Goal: Find specific page/section: Locate a particular part of the current website

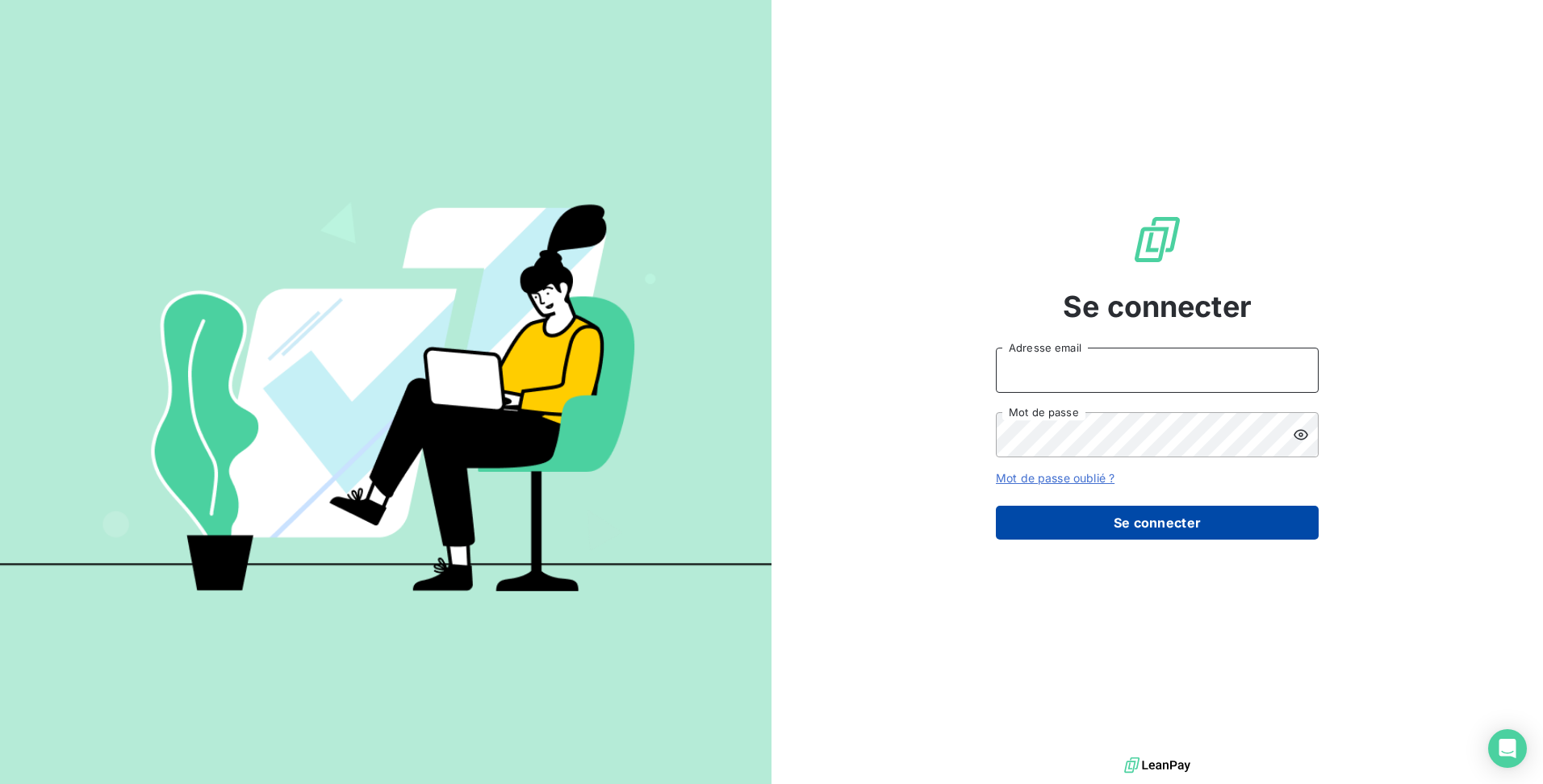
type input "[EMAIL_ADDRESS][DOMAIN_NAME]"
click at [1133, 519] on button "Se connecter" at bounding box center [1157, 522] width 323 height 34
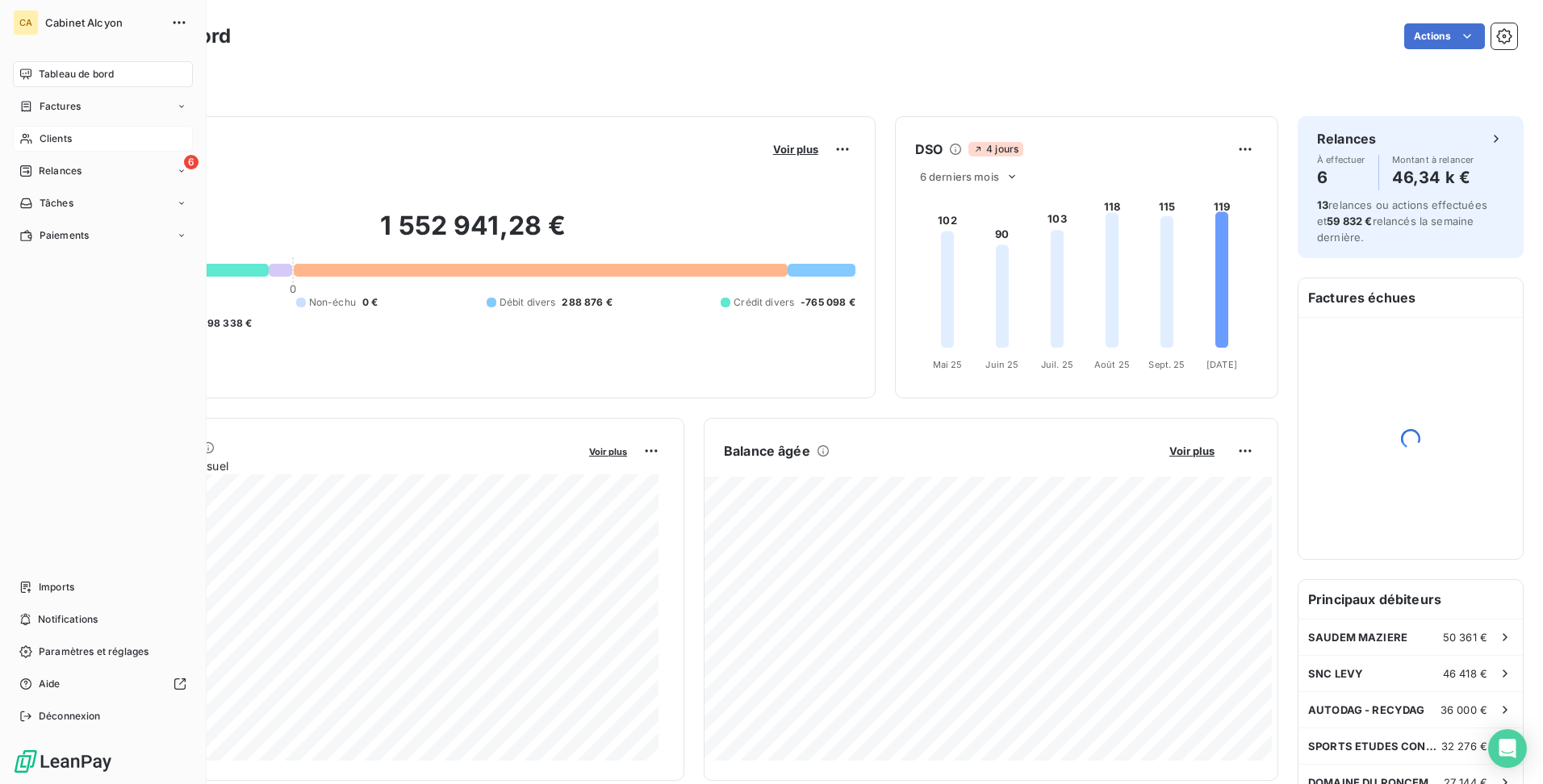
click at [33, 131] on div "Clients" at bounding box center [103, 138] width 180 height 26
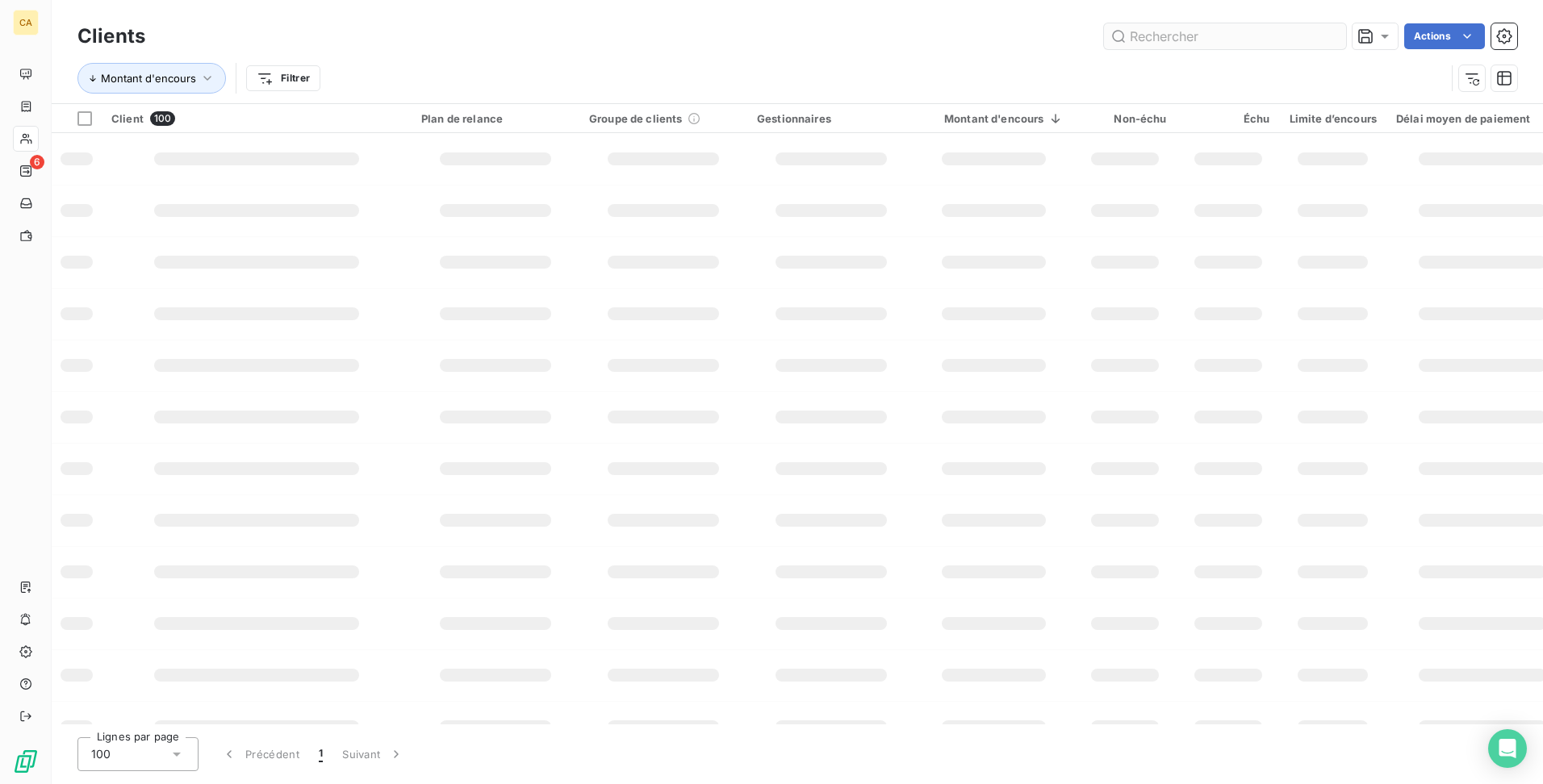
click at [1253, 41] on input "text" at bounding box center [1224, 36] width 242 height 26
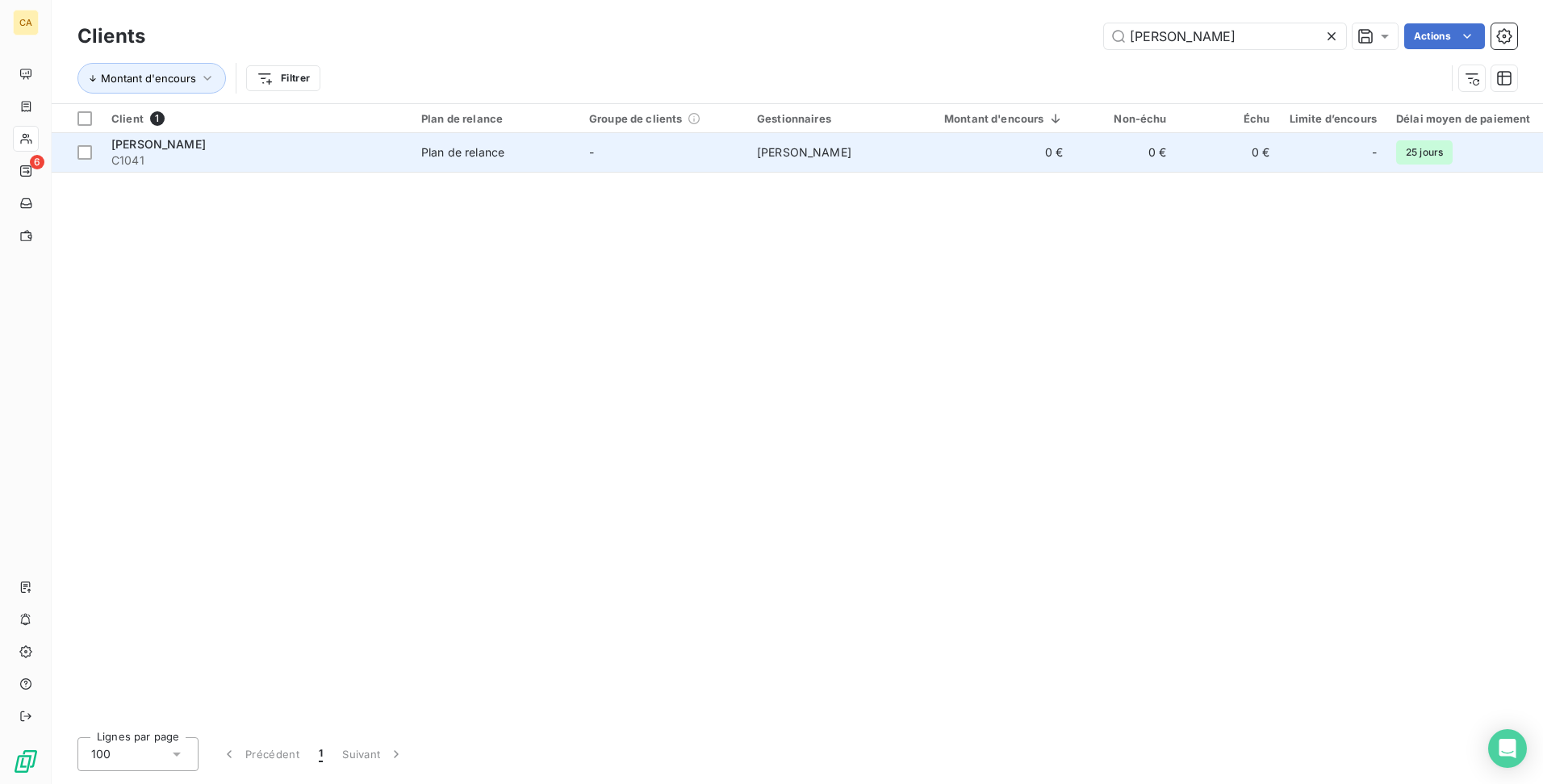
type input "[PERSON_NAME]"
click at [341, 159] on span "C1041" at bounding box center [256, 160] width 290 height 17
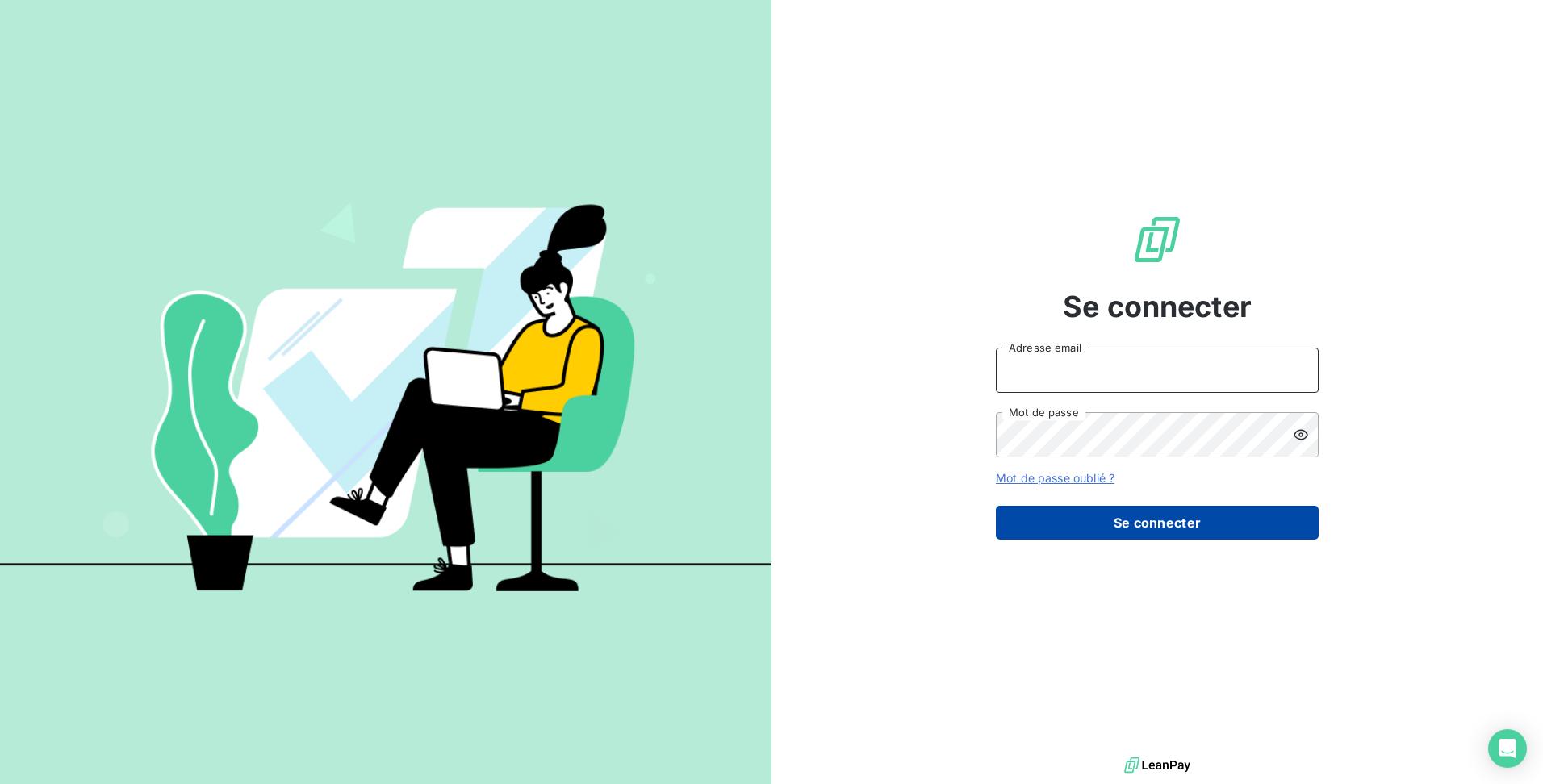
type input "[EMAIL_ADDRESS][DOMAIN_NAME]"
click at [1189, 530] on button "Se connecter" at bounding box center [1157, 522] width 323 height 34
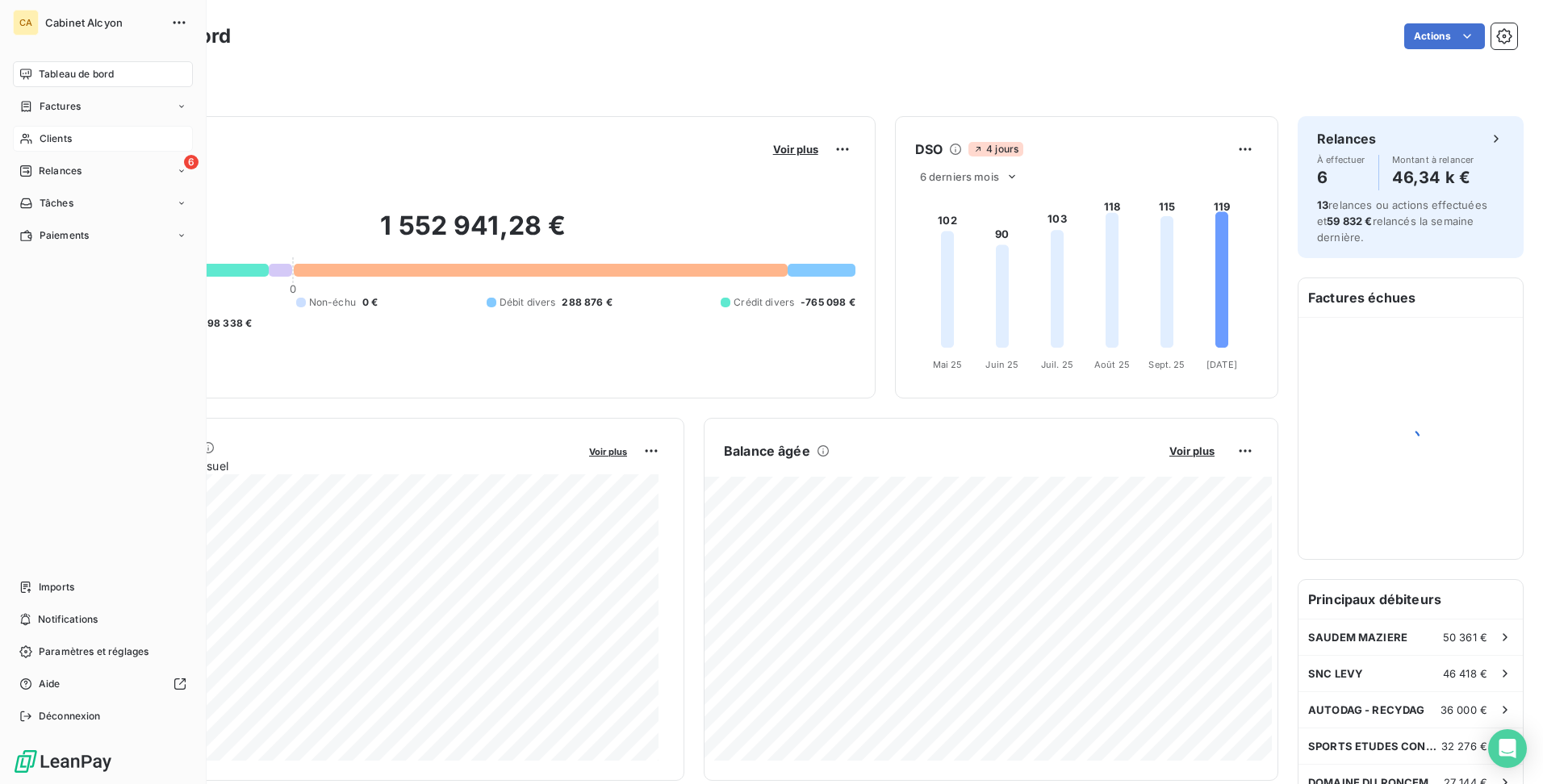
click at [89, 149] on div "Clients" at bounding box center [103, 138] width 180 height 26
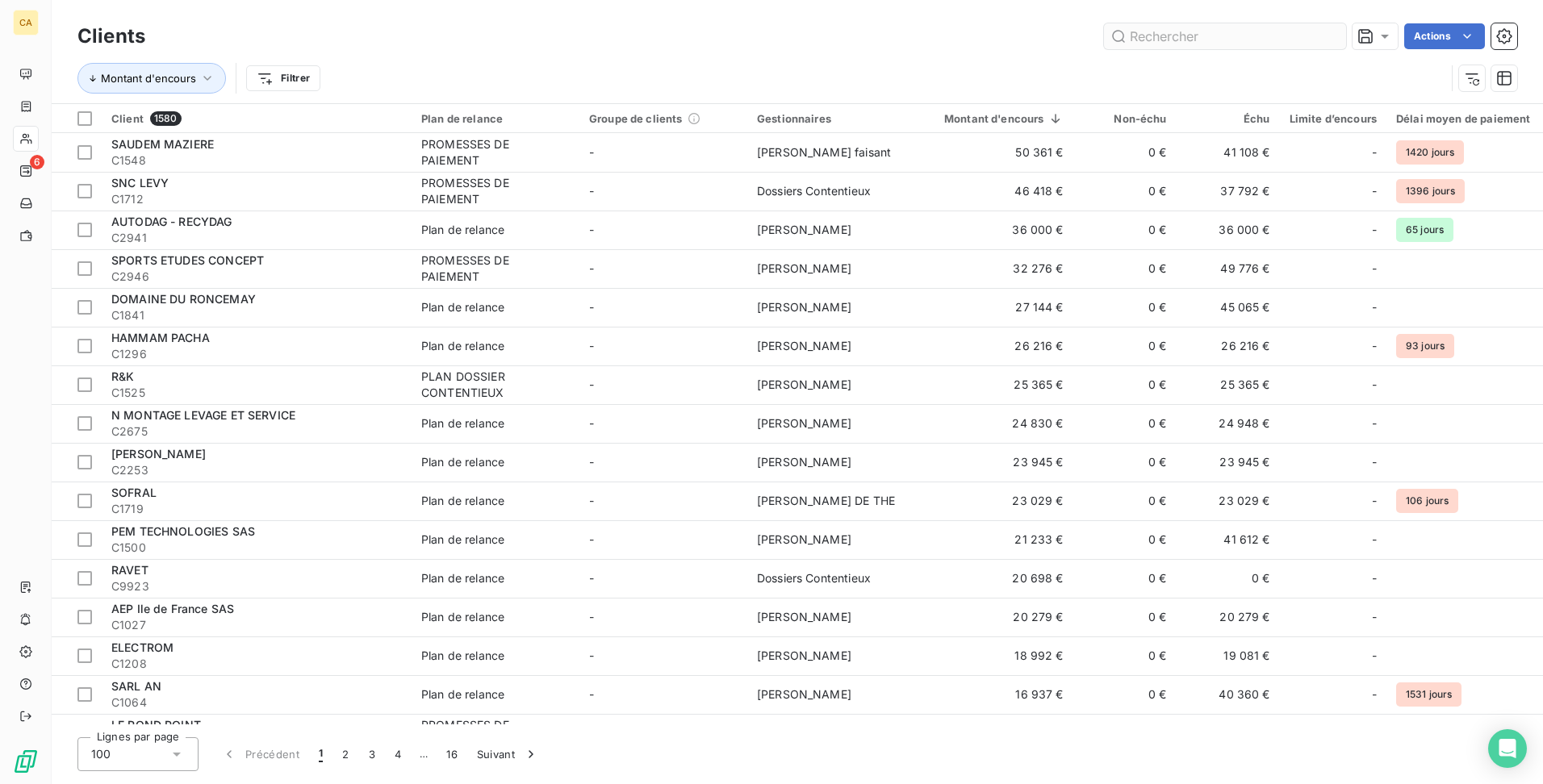
click at [1206, 29] on input "text" at bounding box center [1224, 36] width 242 height 26
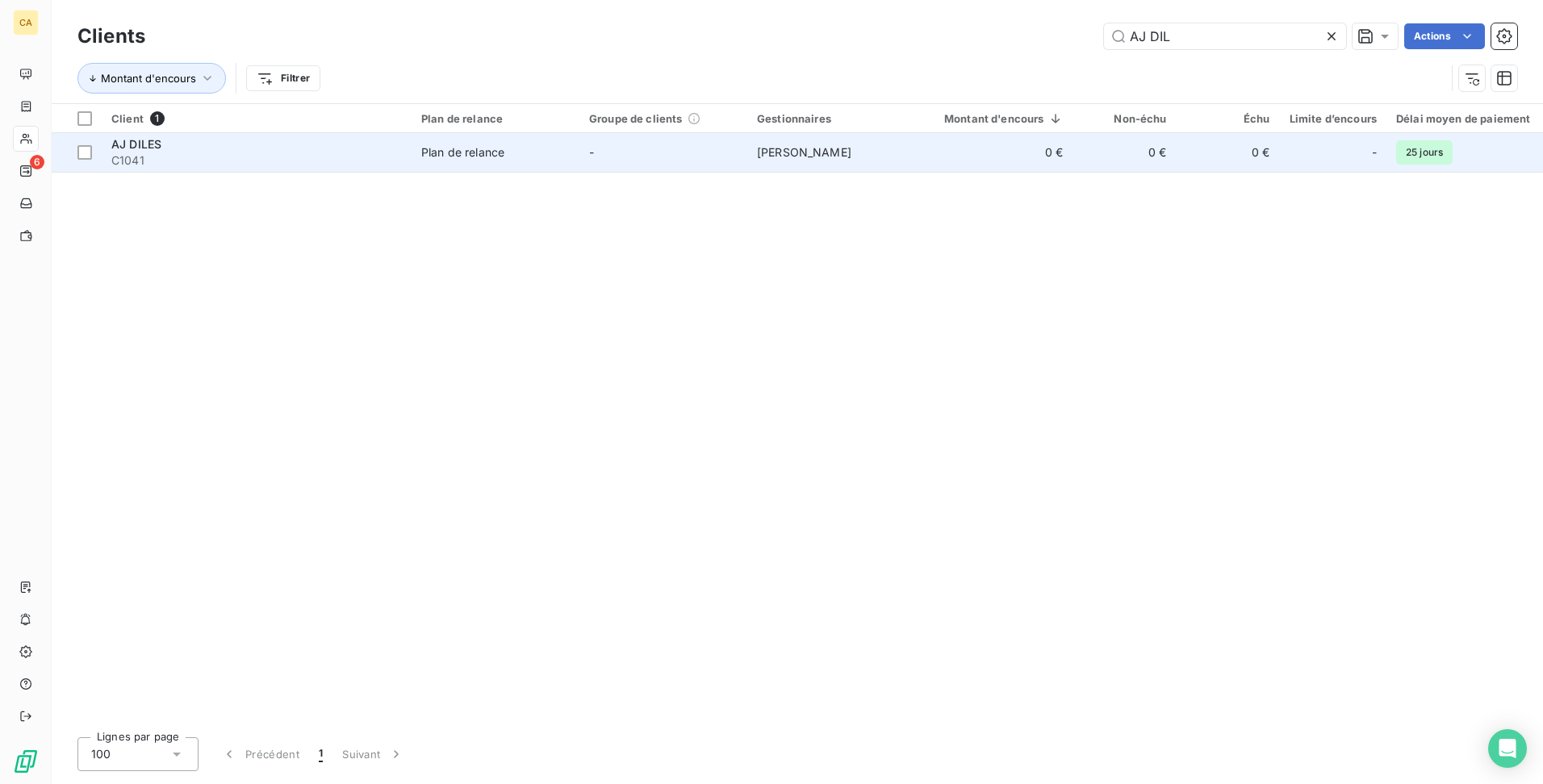
type input "AJ DIL"
click at [412, 146] on td "Plan de relance" at bounding box center [495, 152] width 168 height 39
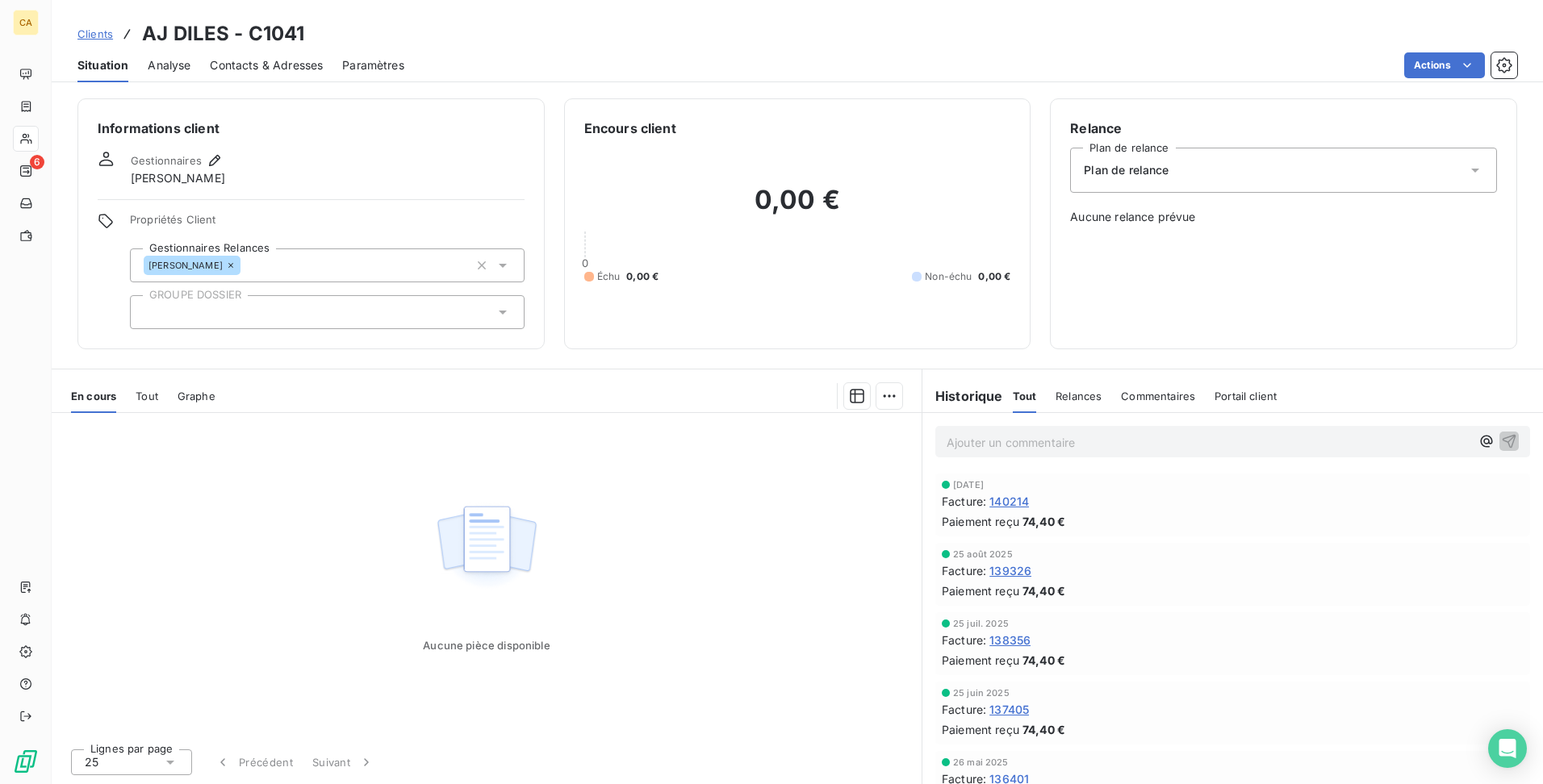
click at [145, 402] on span "Tout" at bounding box center [146, 396] width 22 height 13
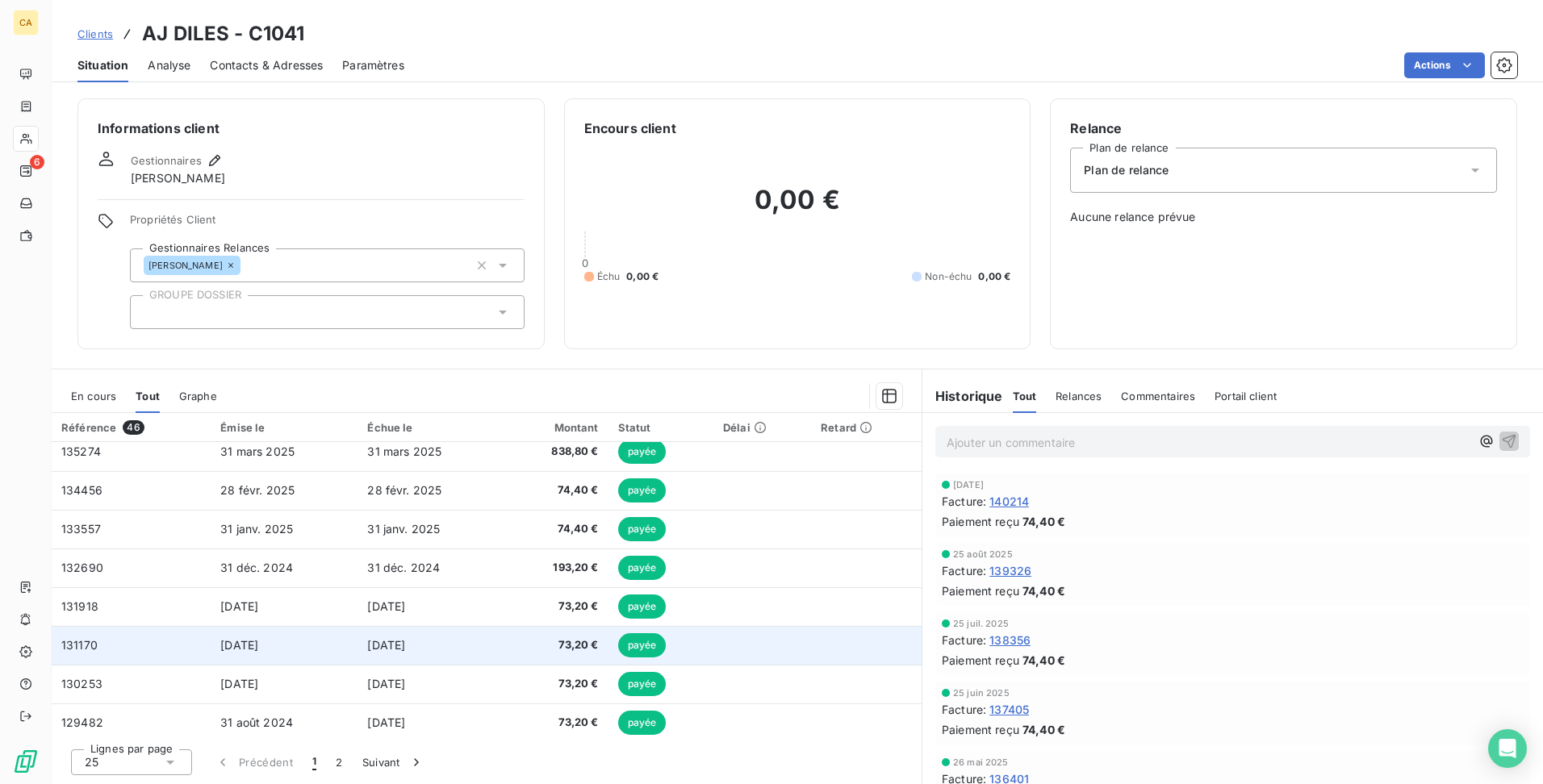
scroll to position [323, 0]
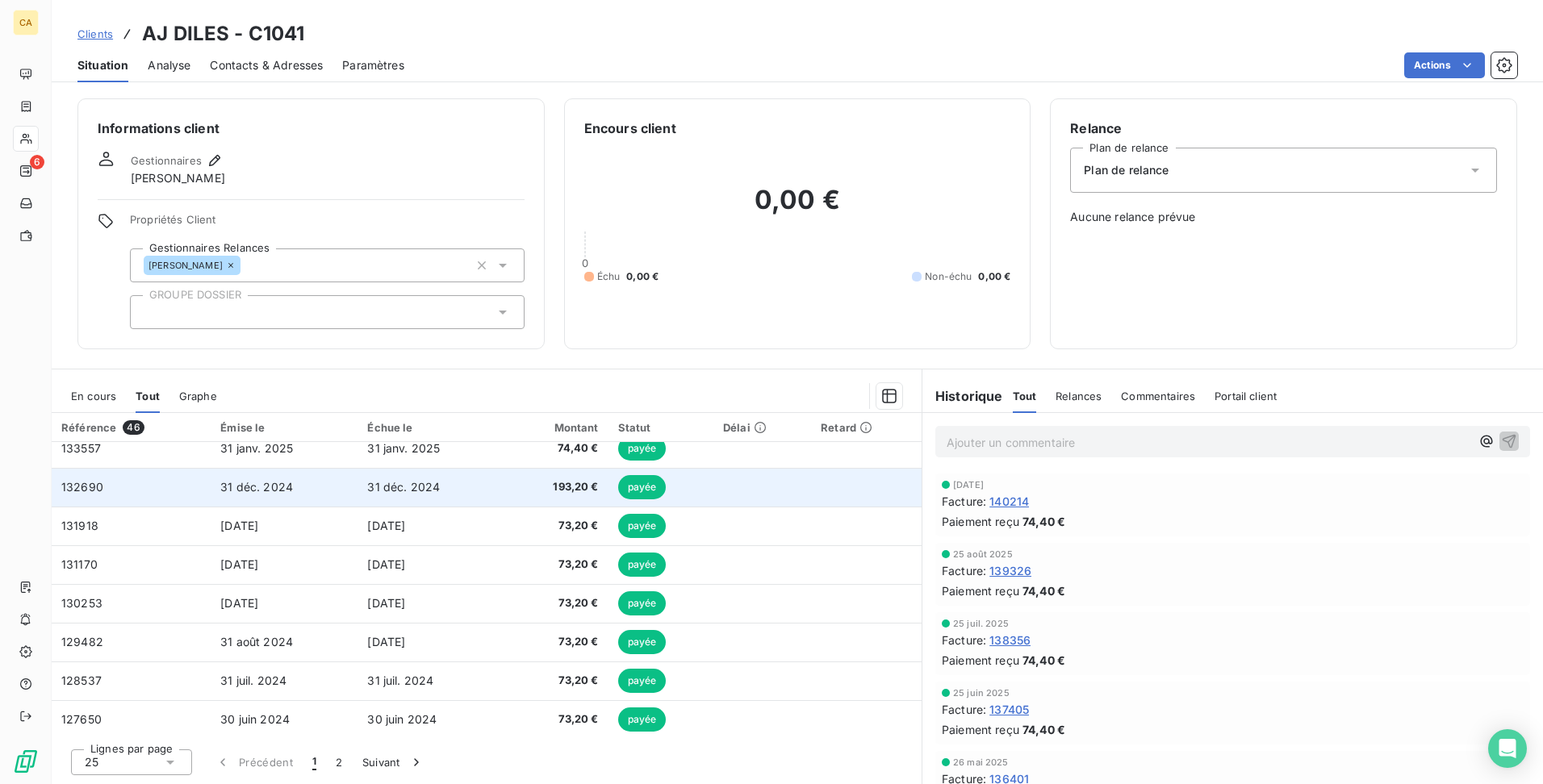
click at [79, 486] on span "132690" at bounding box center [82, 486] width 42 height 14
